Goal: Task Accomplishment & Management: Manage account settings

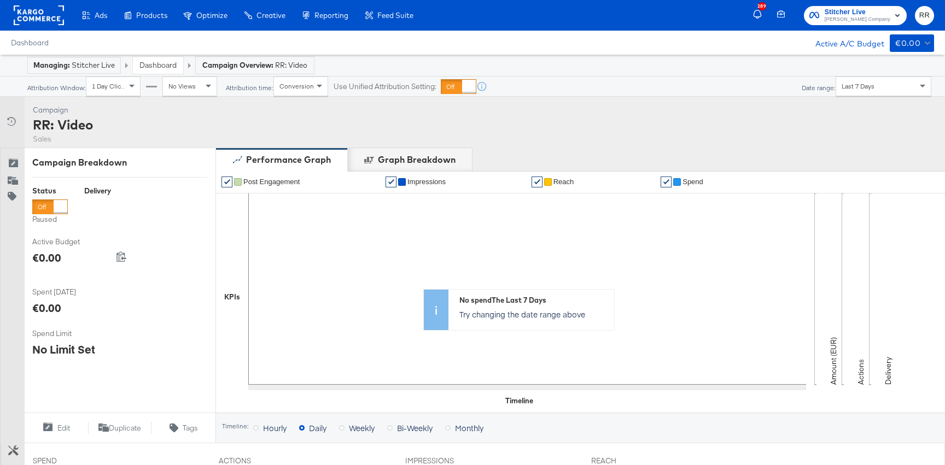
scroll to position [333, 0]
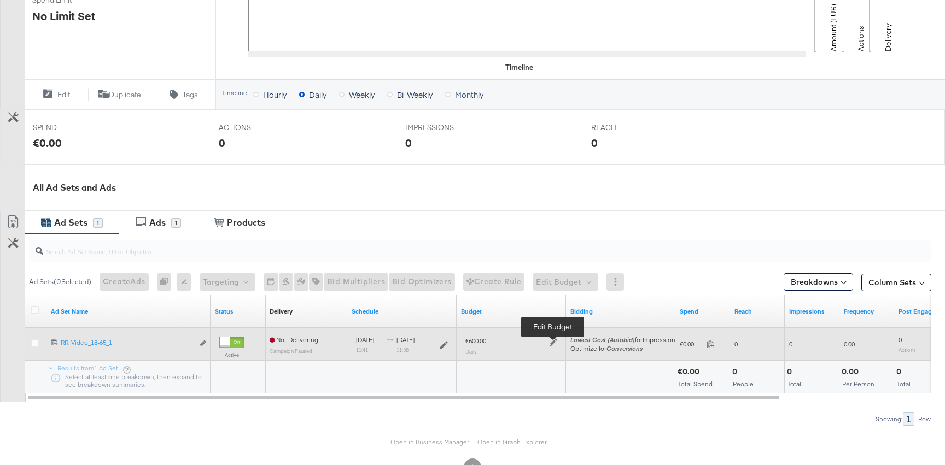
click at [554, 343] on icon at bounding box center [553, 342] width 8 height 8
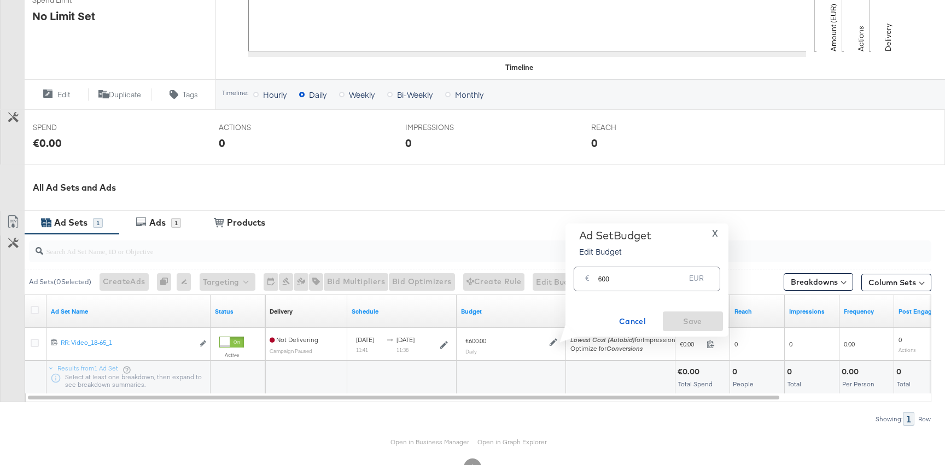
click at [593, 279] on div "€" at bounding box center [587, 281] width 13 height 20
click at [601, 279] on input "600" at bounding box center [641, 275] width 87 height 24
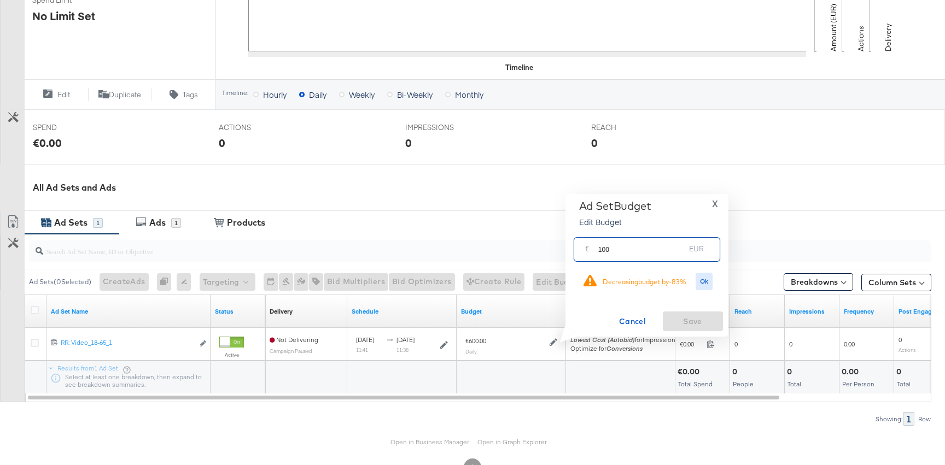
type input "100"
click at [706, 271] on div "Ad Set Budget Edit Budget X € 100 EUR Decreasing budget by -83 % Ok Cancel Save" at bounding box center [647, 266] width 152 height 132
click at [704, 279] on span "Ok" at bounding box center [704, 282] width 9 height 8
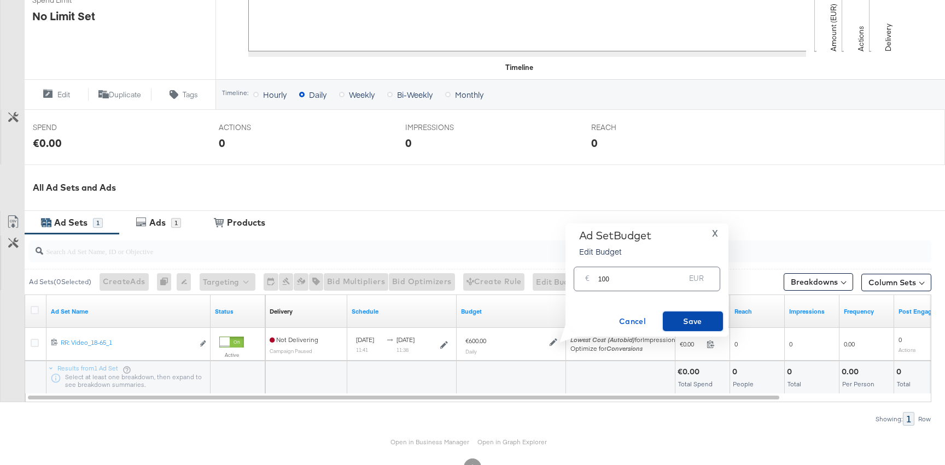
click at [700, 322] on span "Save" at bounding box center [692, 322] width 51 height 14
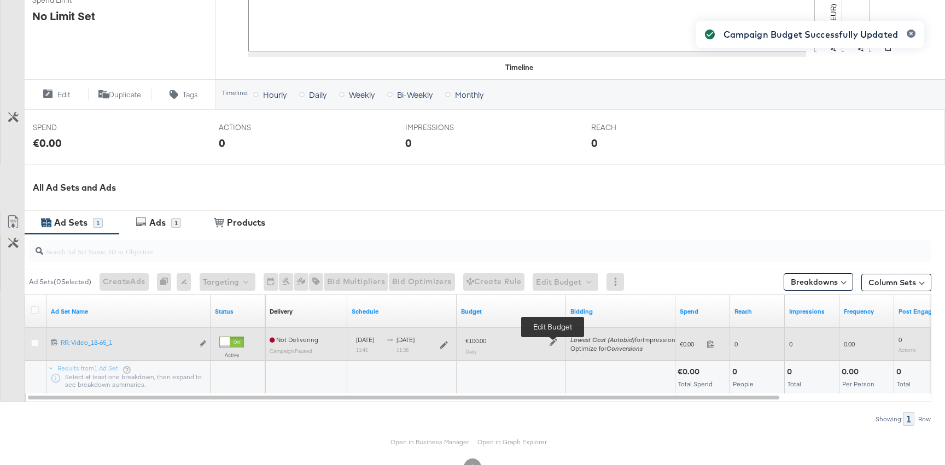
click at [551, 344] on icon at bounding box center [553, 342] width 8 height 8
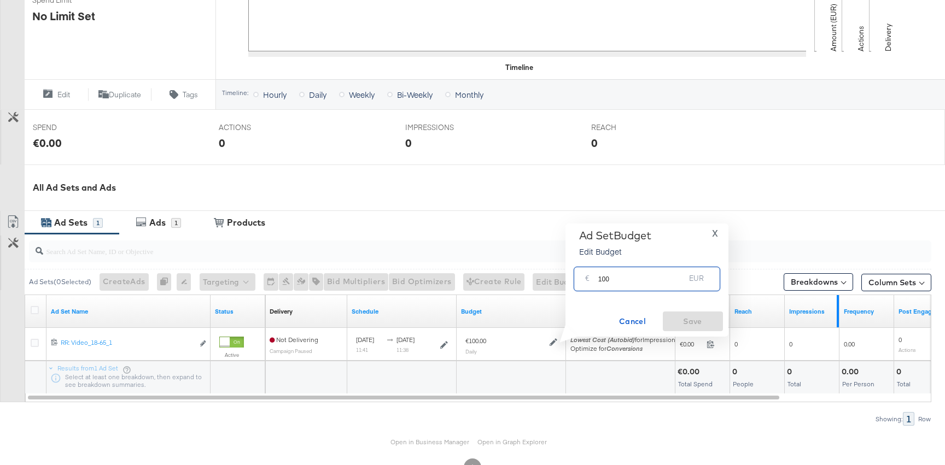
drag, startPoint x: 598, startPoint y: 281, endPoint x: 838, endPoint y: 295, distance: 240.4
click at [805, 290] on div "Managing: Stitcher Live Dashboard Campaign Overview: RR: Video Attribution Wind…" at bounding box center [472, 111] width 945 height 780
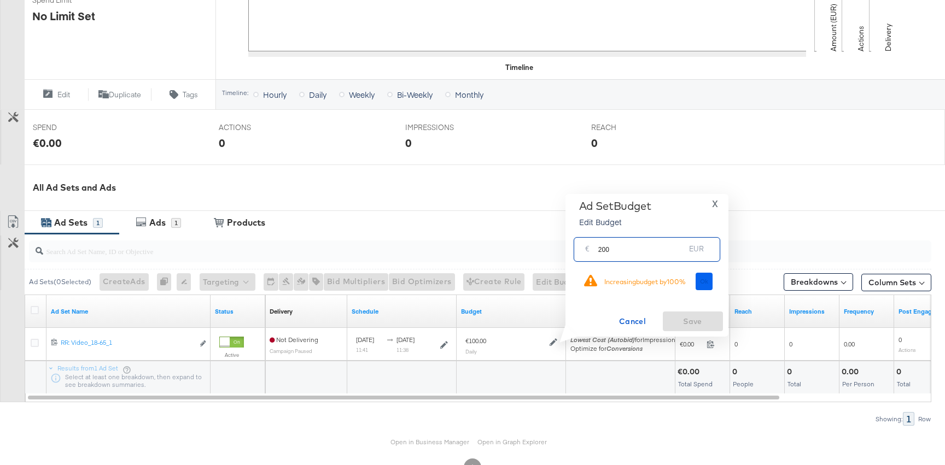
type input "200"
click at [707, 280] on span "Ok" at bounding box center [704, 282] width 9 height 8
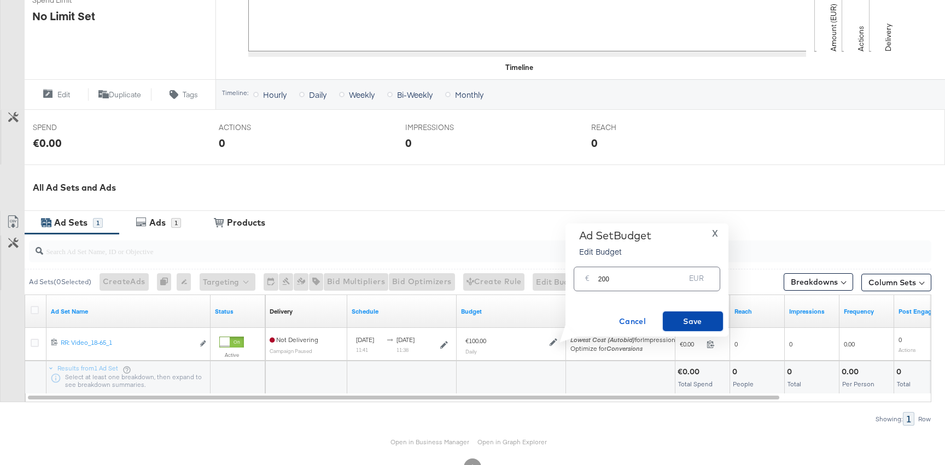
click at [687, 327] on span "Save" at bounding box center [692, 322] width 51 height 14
